Goal: Task Accomplishment & Management: Manage account settings

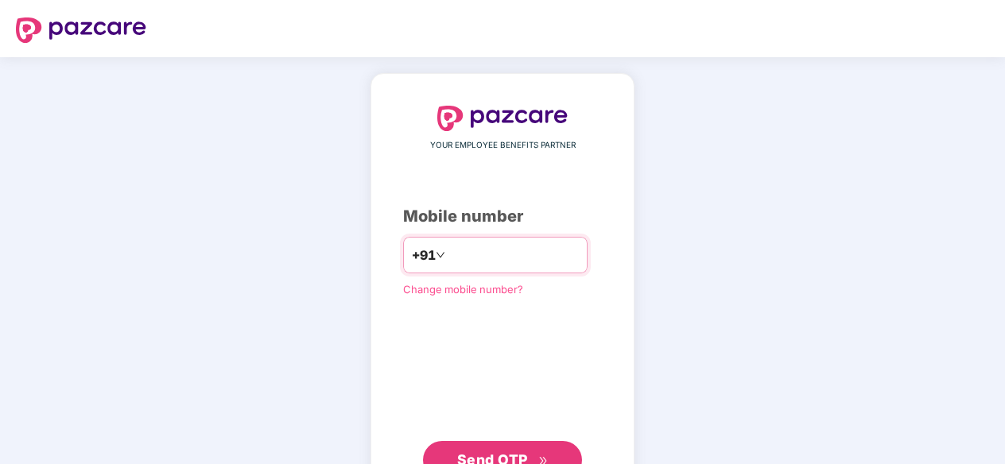
click at [448, 250] on input "number" at bounding box center [513, 255] width 130 height 25
type input "**********"
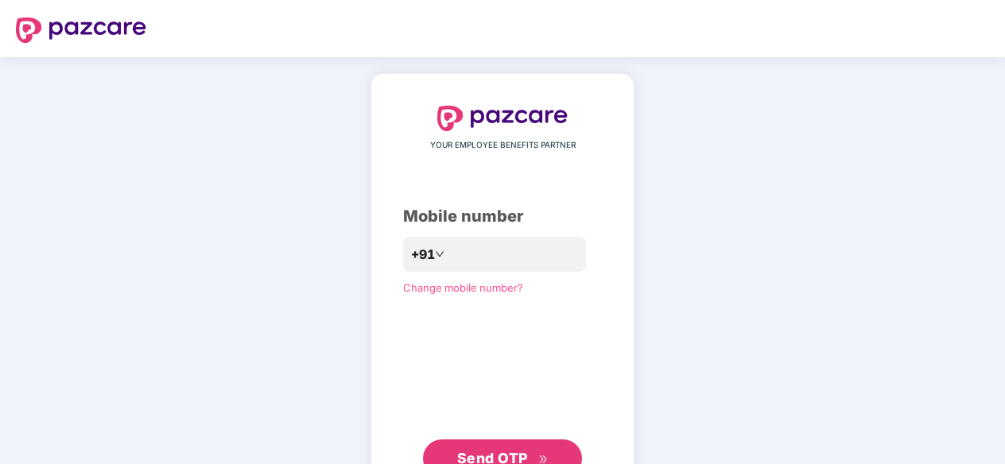
click at [534, 441] on button "Send OTP" at bounding box center [502, 459] width 159 height 38
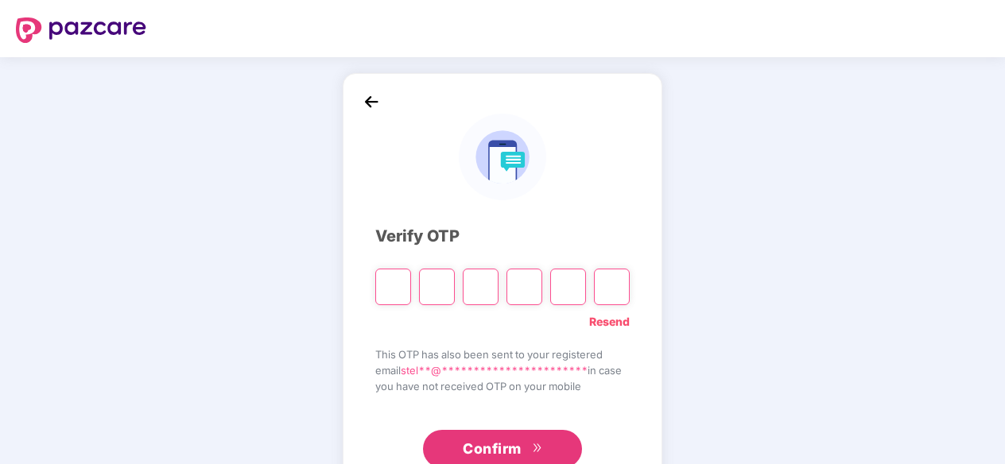
type input "*"
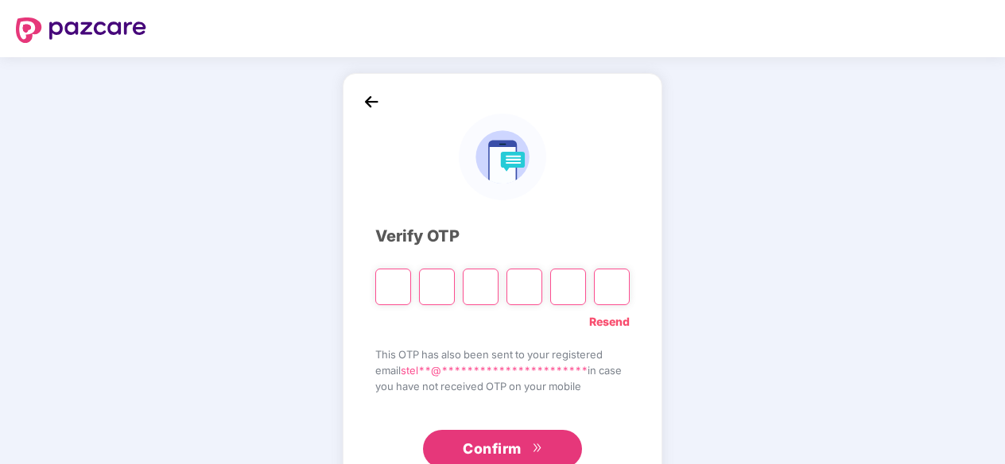
type input "*"
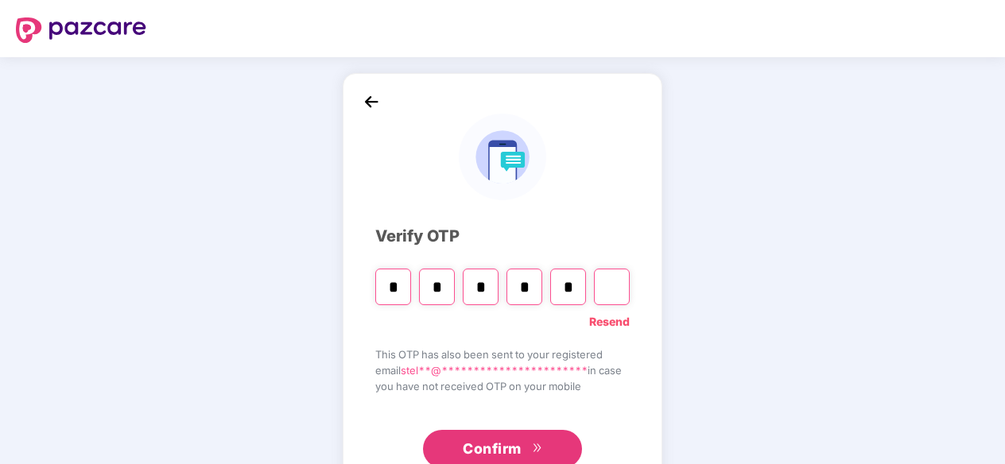
type input "*"
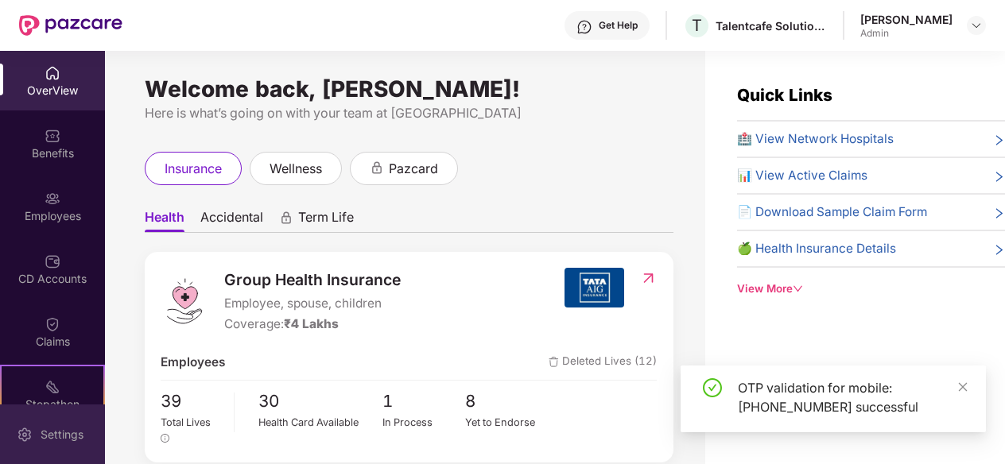
click at [67, 429] on div "Settings" at bounding box center [62, 435] width 52 height 16
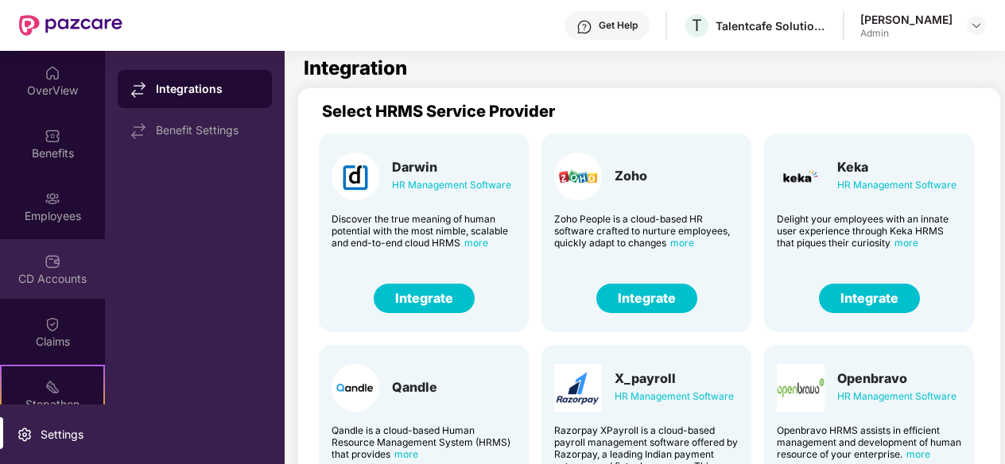
click at [46, 276] on div "CD Accounts" at bounding box center [52, 279] width 105 height 16
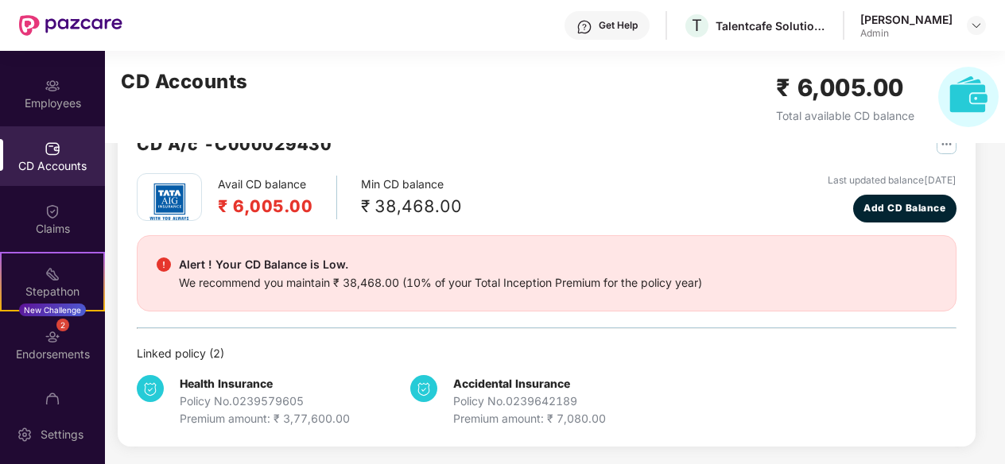
scroll to position [132, 0]
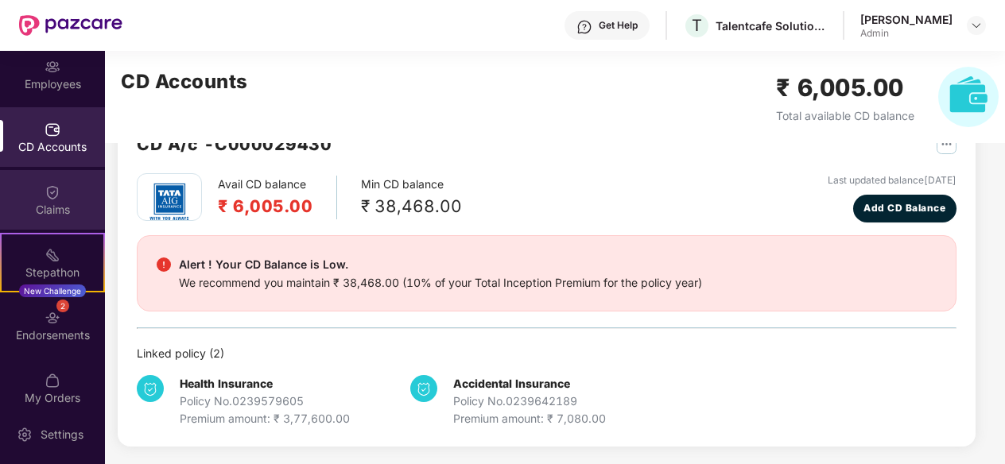
click at [41, 209] on div "Claims" at bounding box center [52, 210] width 105 height 16
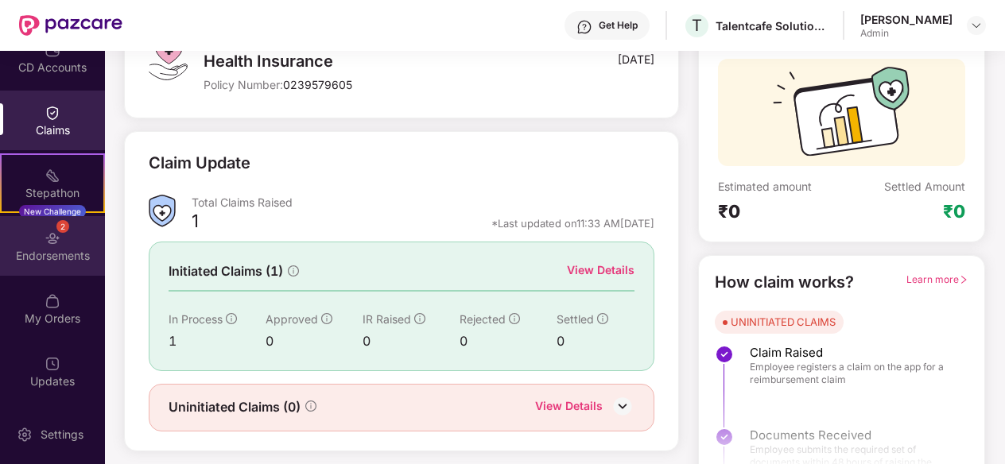
scroll to position [130, 0]
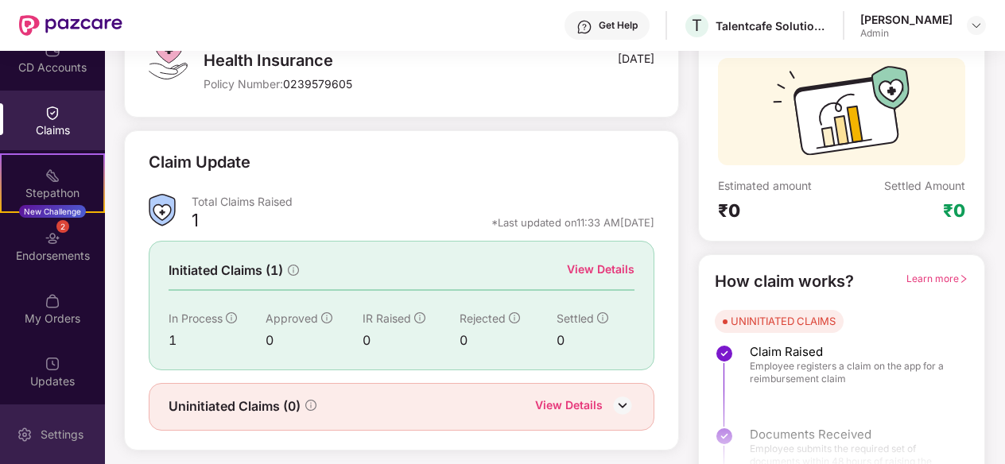
click at [32, 422] on div "Settings" at bounding box center [52, 435] width 105 height 60
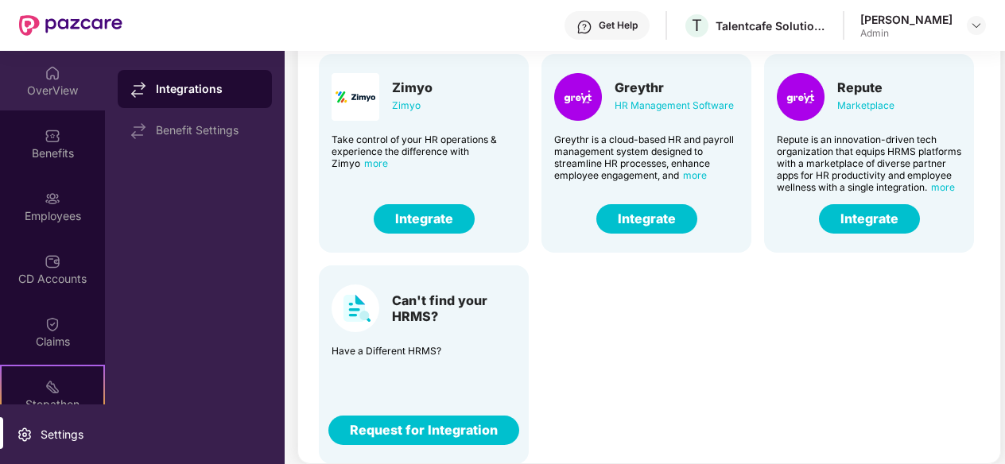
click at [52, 69] on img at bounding box center [53, 73] width 16 height 16
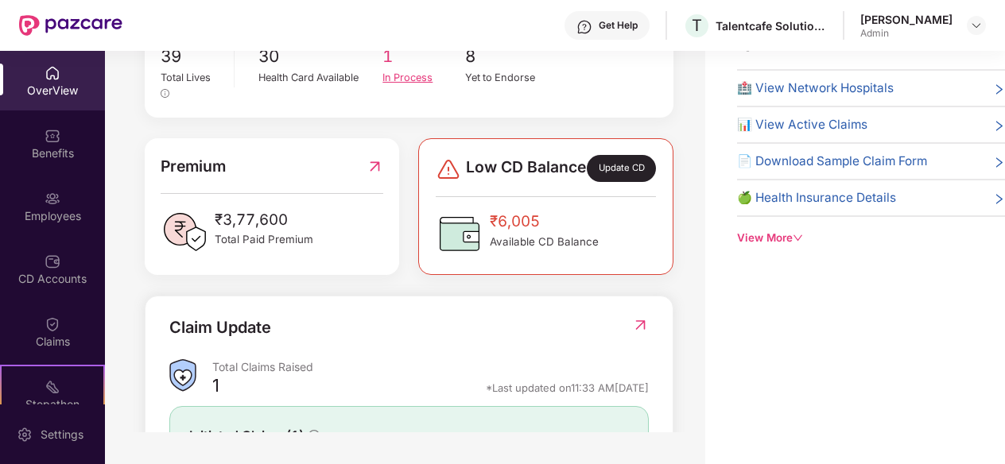
scroll to position [303, 0]
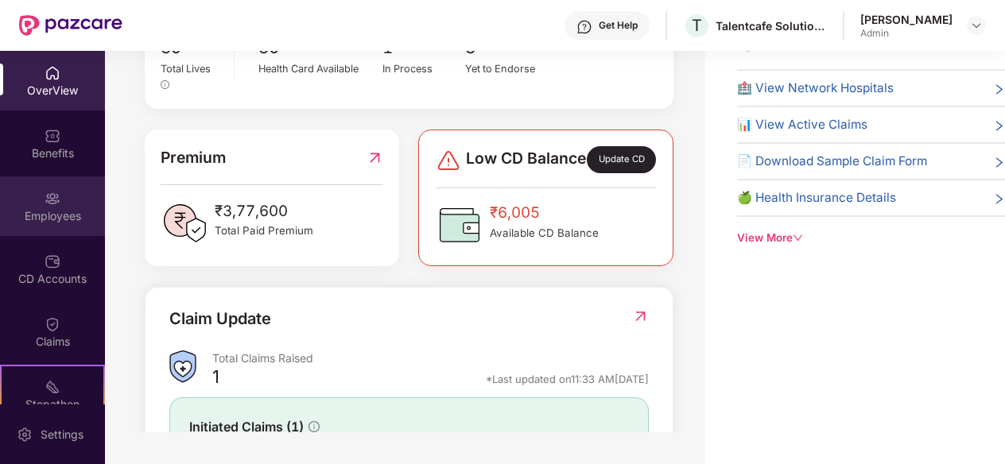
click at [23, 201] on div "Employees" at bounding box center [52, 207] width 105 height 60
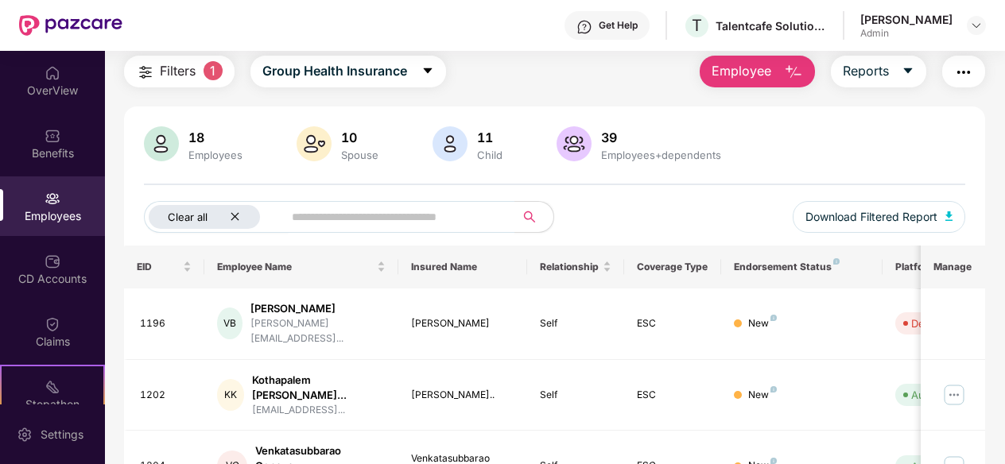
click at [240, 222] on div "Clear all" at bounding box center [204, 217] width 111 height 24
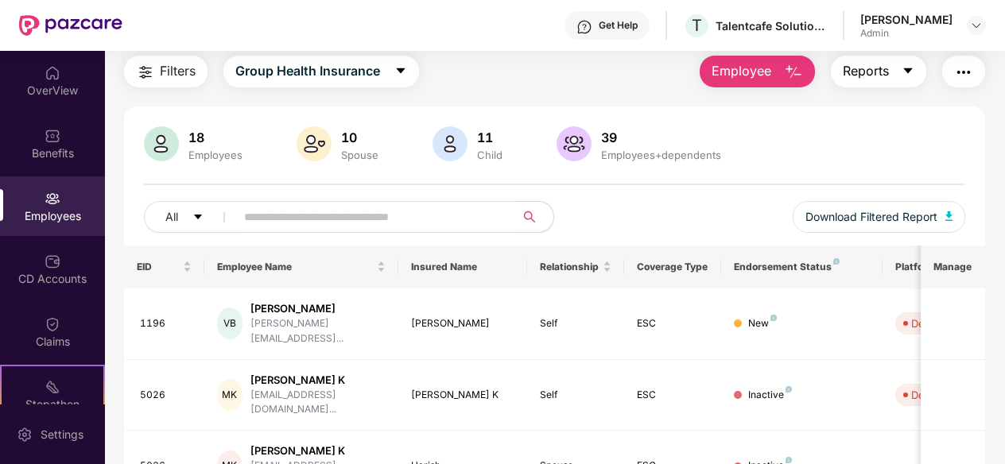
click at [889, 77] on span "Reports" at bounding box center [866, 71] width 46 height 20
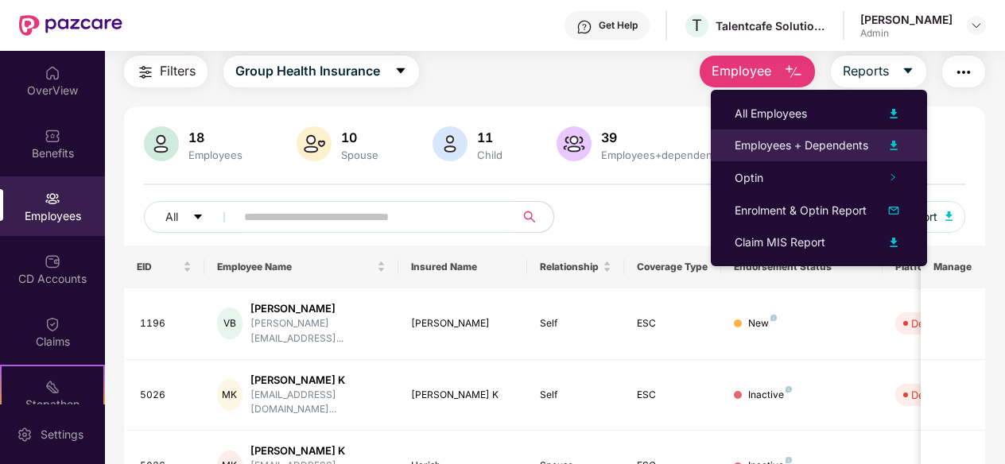
click at [895, 146] on img at bounding box center [893, 145] width 19 height 19
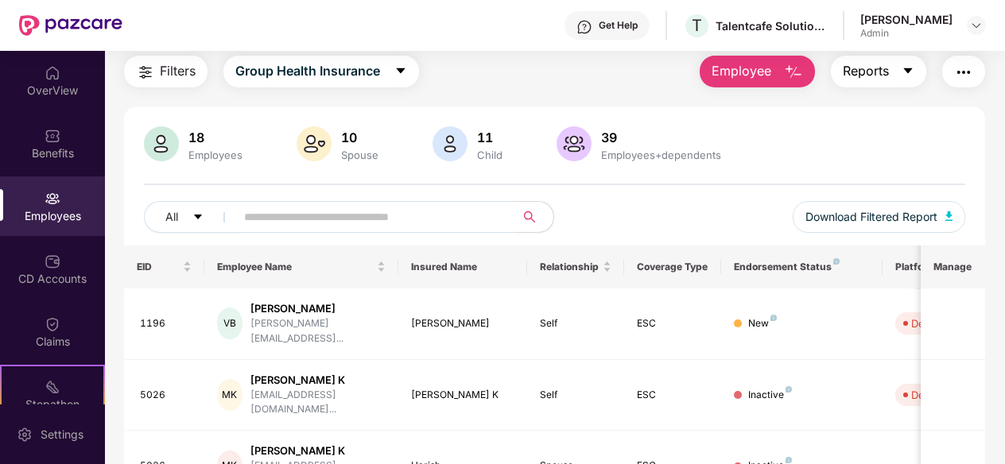
click at [905, 63] on button "Reports" at bounding box center [878, 72] width 95 height 32
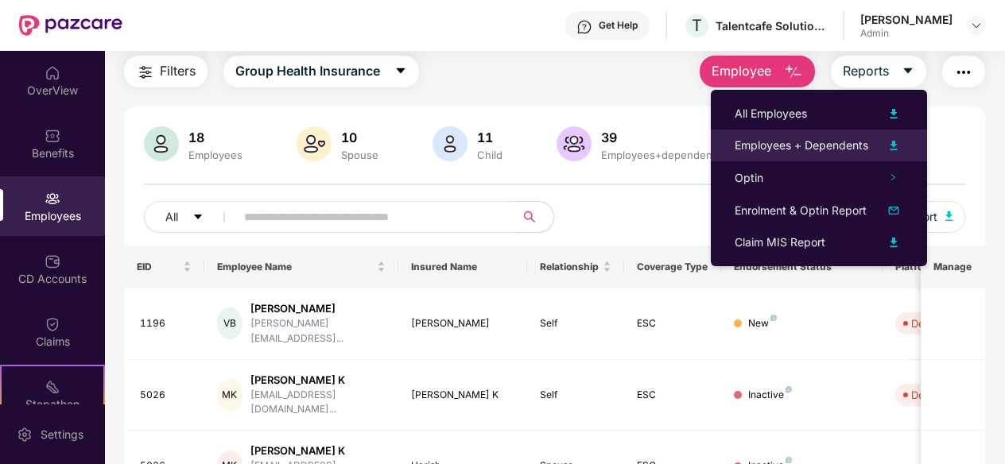
click at [890, 148] on img at bounding box center [893, 145] width 19 height 19
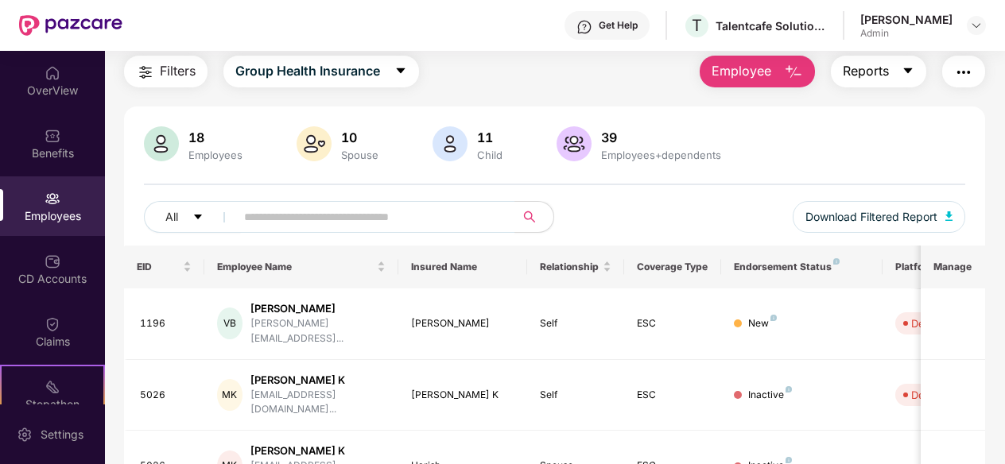
click at [871, 80] on span "Reports" at bounding box center [866, 71] width 46 height 20
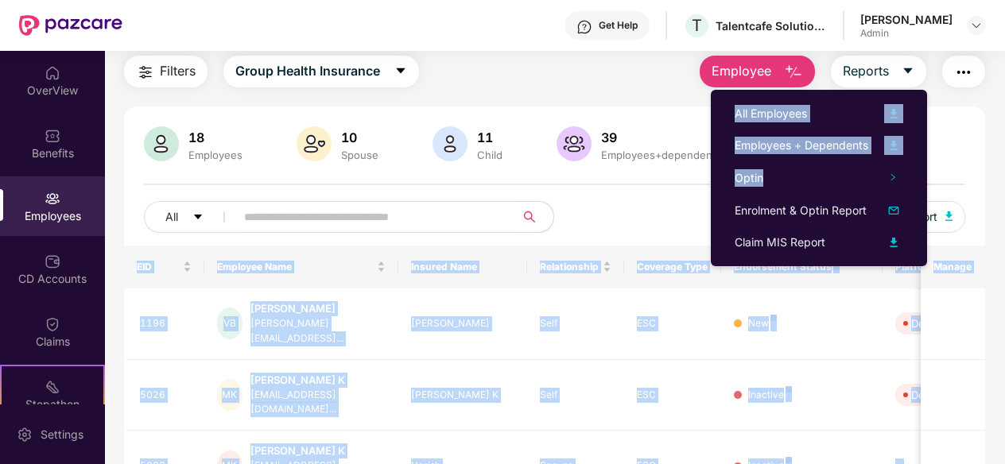
drag, startPoint x: 886, startPoint y: 181, endPoint x: 689, endPoint y: 230, distance: 203.3
click at [689, 230] on body "Get Help T Talentcafe Solutions Llp Stella K Admin OverView Benefits Employees …" at bounding box center [502, 232] width 1005 height 464
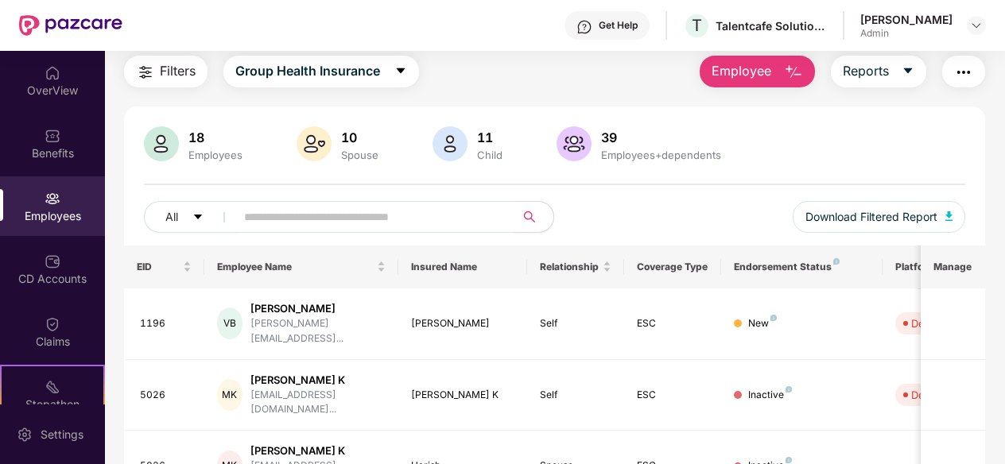
click at [629, 192] on div "18 Employees 10 Spouse 11 Child [DEMOGRAPHIC_DATA] Employees+dependents All Dow…" at bounding box center [555, 185] width 862 height 119
click at [906, 72] on icon "caret-down" at bounding box center [908, 70] width 13 height 13
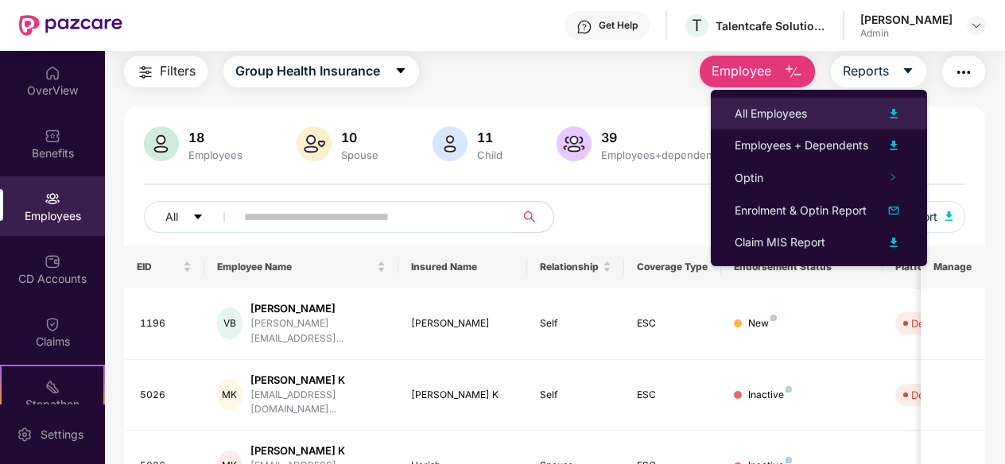
click at [899, 111] on img at bounding box center [893, 113] width 19 height 19
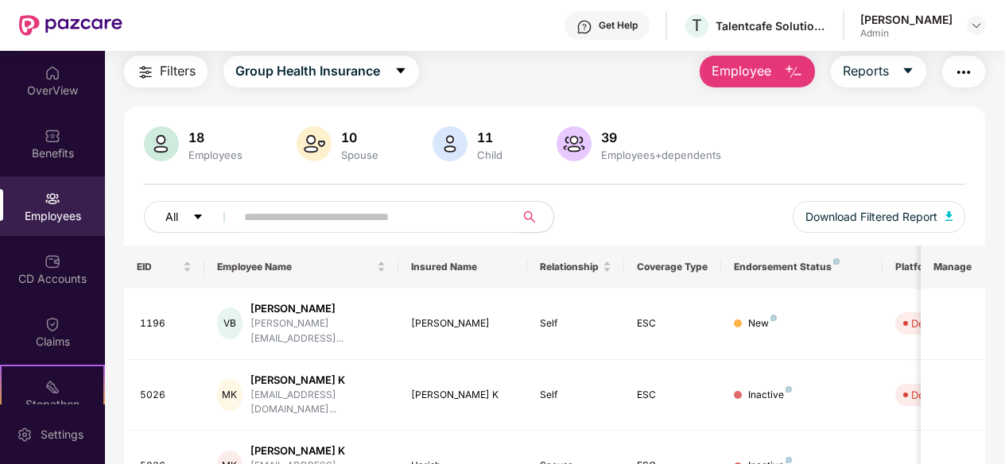
click at [193, 217] on icon "caret-down" at bounding box center [197, 217] width 11 height 11
click at [241, 209] on button "Auto Verified" at bounding box center [220, 217] width 152 height 32
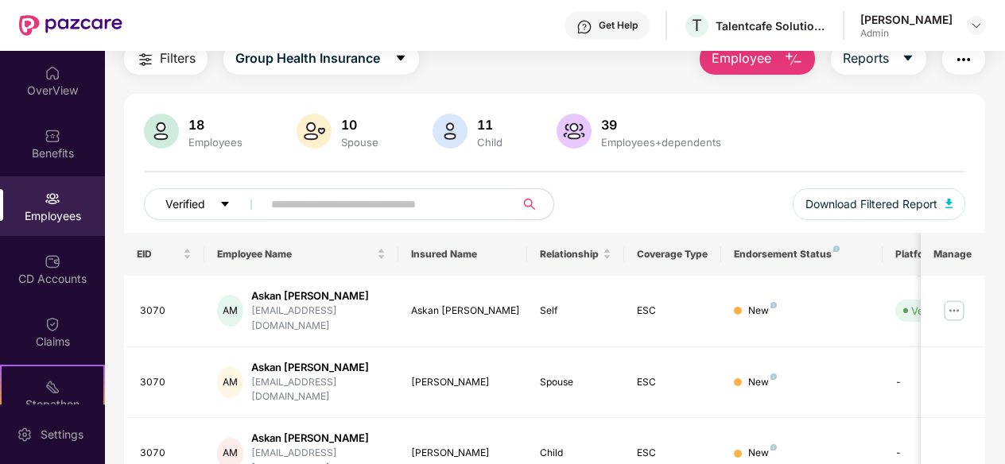
scroll to position [64, 0]
click at [229, 208] on icon "caret-down" at bounding box center [224, 204] width 11 height 11
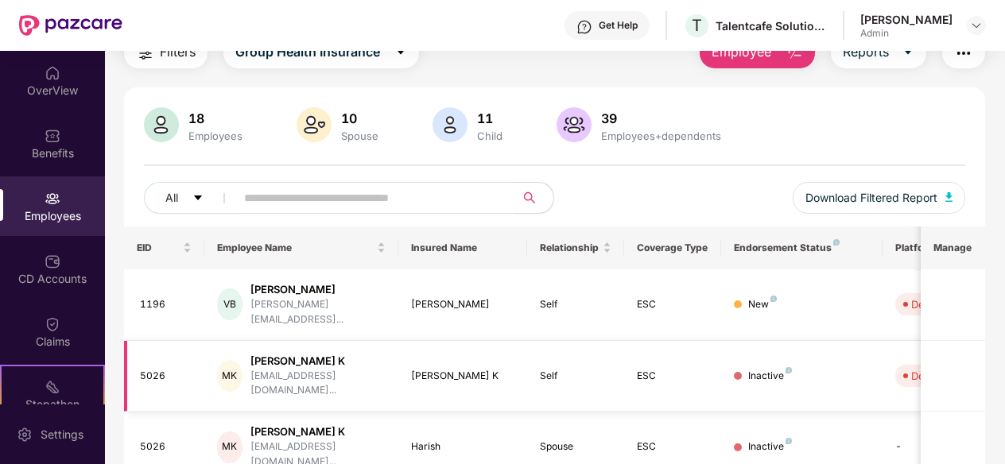
scroll to position [0, 0]
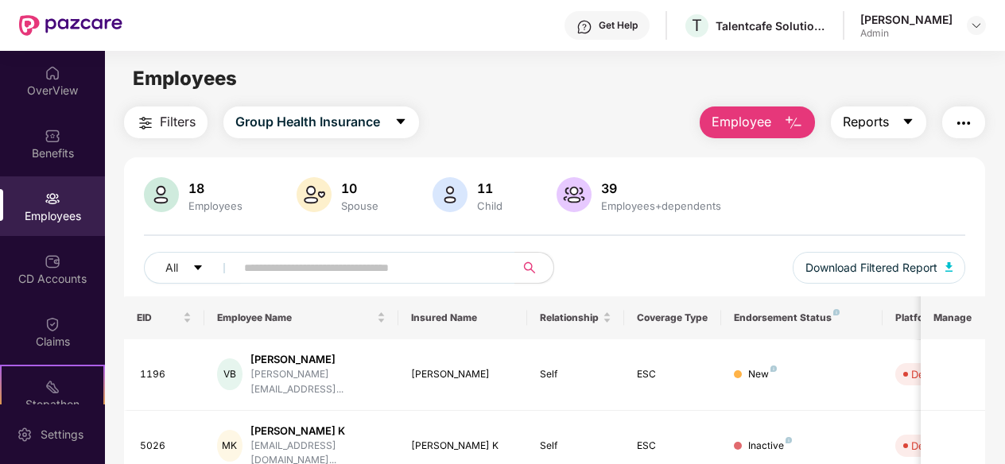
click at [899, 129] on button "Reports" at bounding box center [878, 123] width 95 height 32
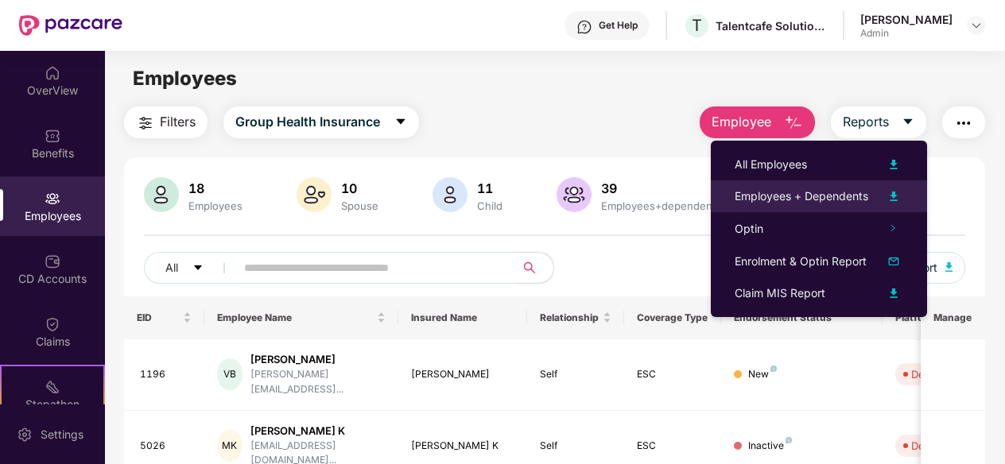
click at [891, 192] on img at bounding box center [893, 196] width 19 height 19
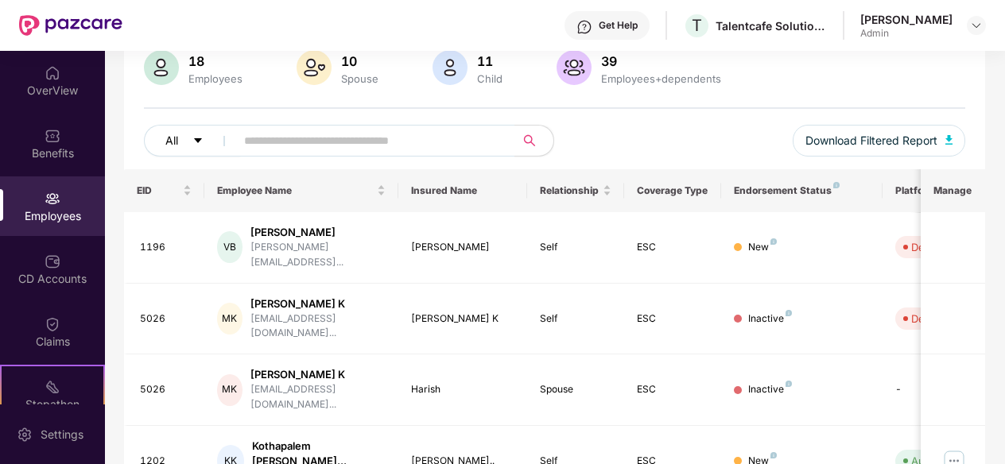
click at [202, 138] on icon "caret-down" at bounding box center [197, 140] width 11 height 11
click at [702, 157] on div "All Download Filtered Report" at bounding box center [555, 147] width 822 height 45
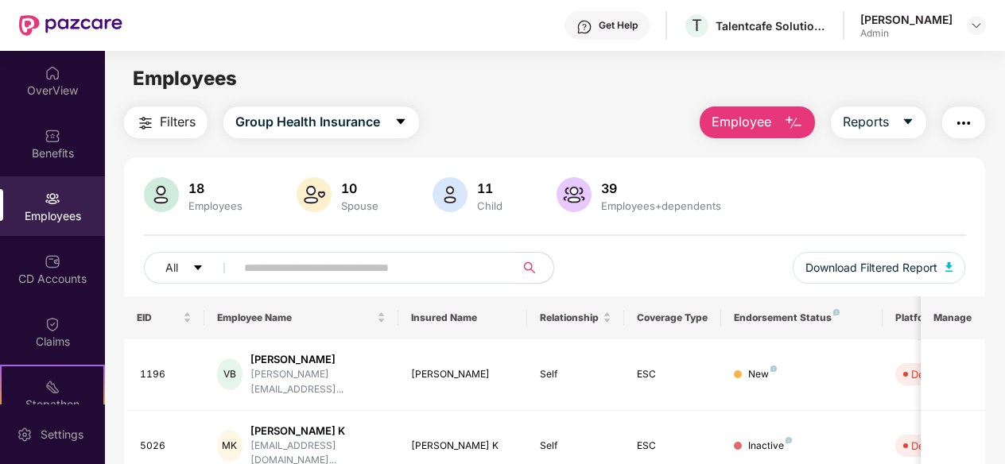
click at [201, 204] on div "Employees" at bounding box center [215, 206] width 60 height 13
click at [949, 130] on button "button" at bounding box center [963, 123] width 43 height 32
click at [862, 122] on span "Reports" at bounding box center [866, 122] width 46 height 20
click at [781, 122] on button "Employee" at bounding box center [757, 123] width 115 height 32
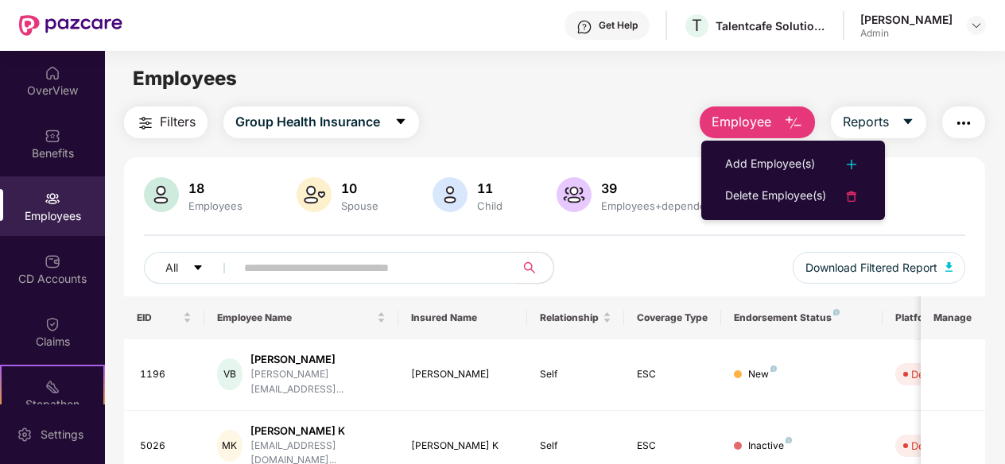
click at [590, 104] on main "Employees Filters Group Health Insurance Employee Reports 18 Employees 10 Spous…" at bounding box center [554, 283] width 899 height 464
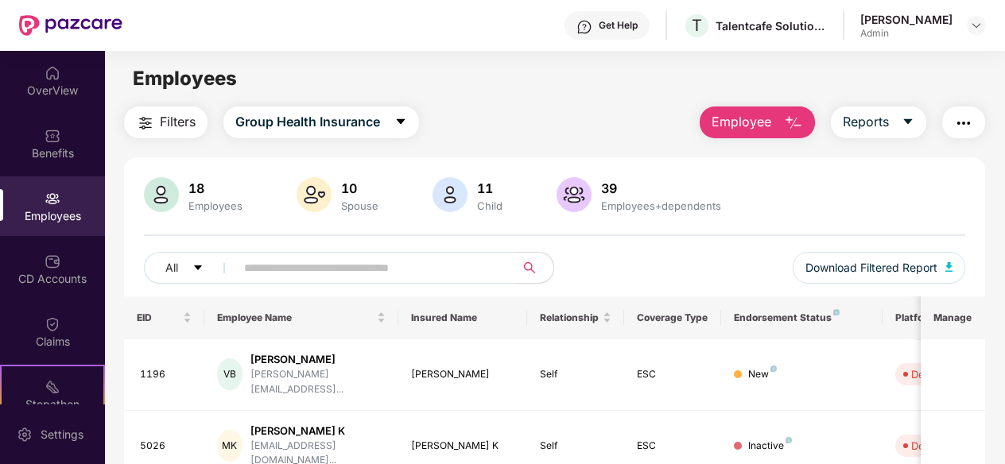
click at [182, 125] on span "Filters" at bounding box center [178, 122] width 36 height 20
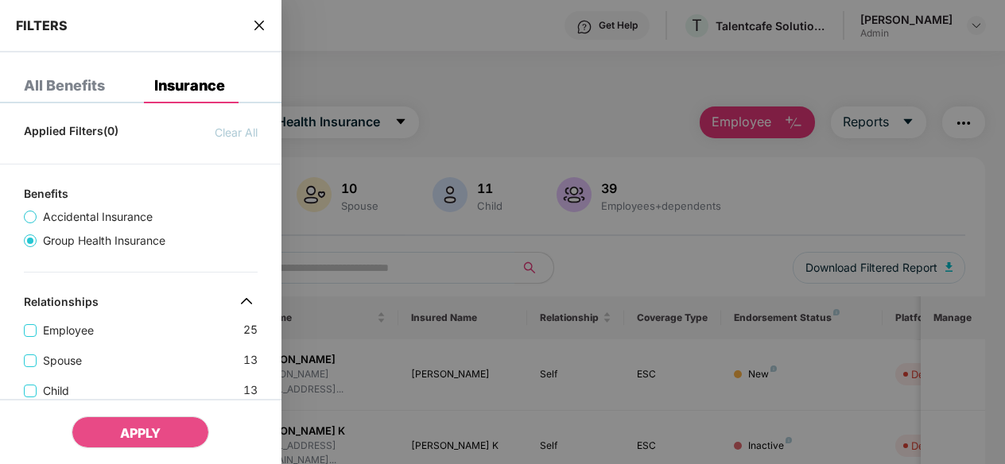
scroll to position [76, 0]
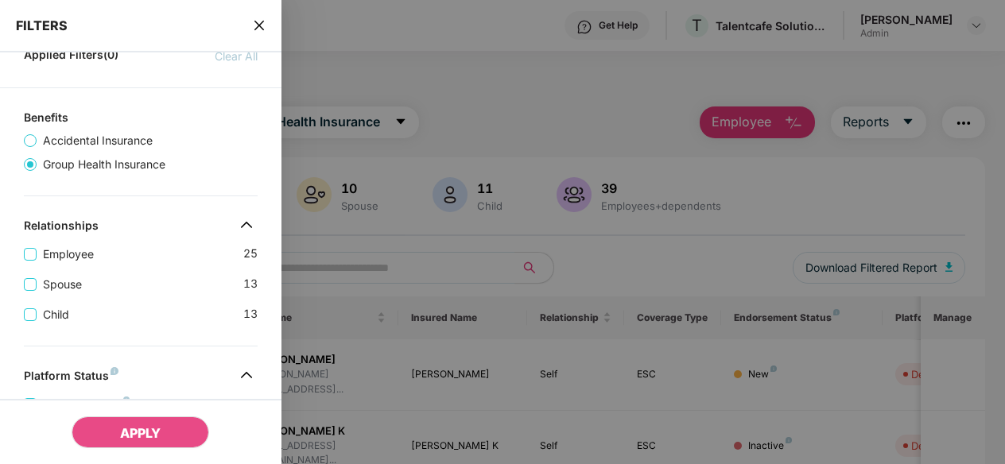
click at [475, 120] on div at bounding box center [502, 232] width 1005 height 464
click at [259, 28] on icon "close" at bounding box center [259, 25] width 13 height 13
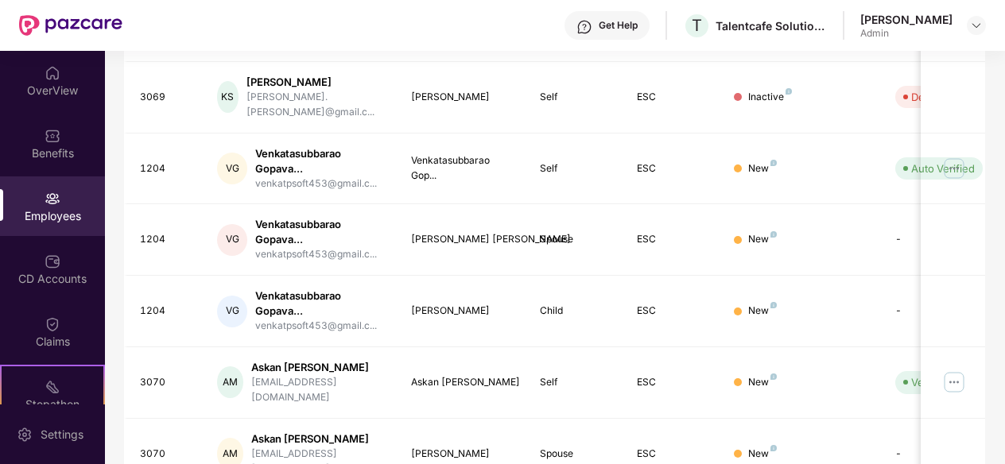
scroll to position [0, 0]
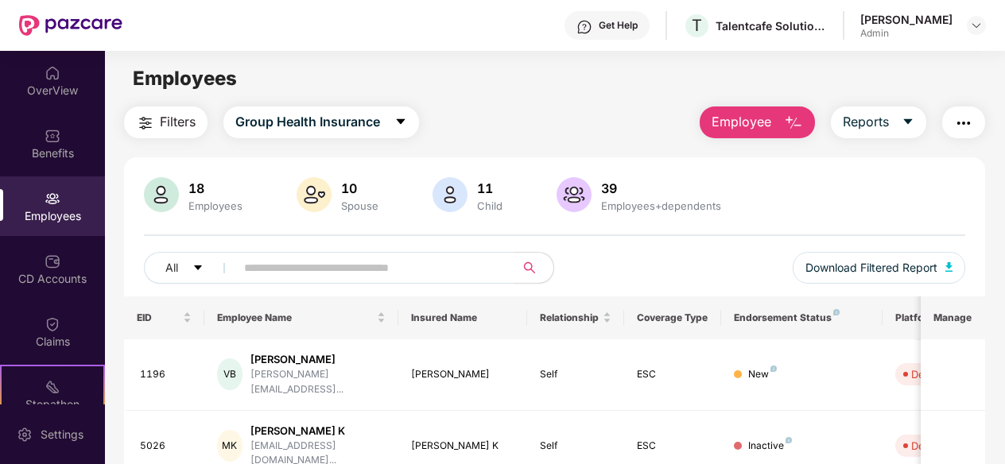
click at [973, 121] on img "button" at bounding box center [963, 123] width 19 height 19
click at [505, 76] on div "Employees" at bounding box center [554, 79] width 899 height 30
click at [934, 266] on span "Download Filtered Report" at bounding box center [872, 267] width 132 height 17
click at [875, 118] on span "Reports" at bounding box center [866, 122] width 46 height 20
